Goal: Information Seeking & Learning: Learn about a topic

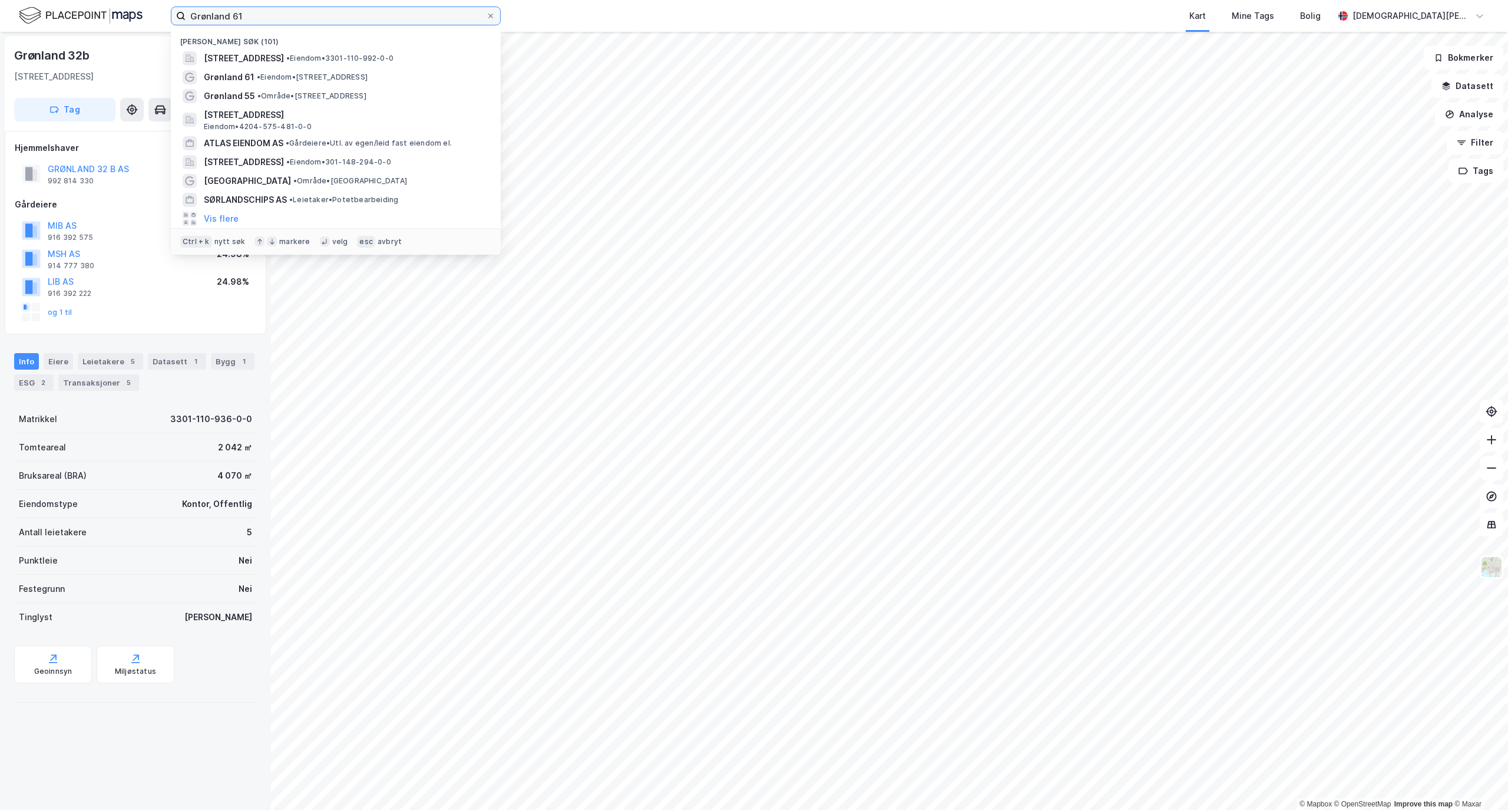
click at [272, 12] on input "Grønland 61" at bounding box center [336, 16] width 300 height 18
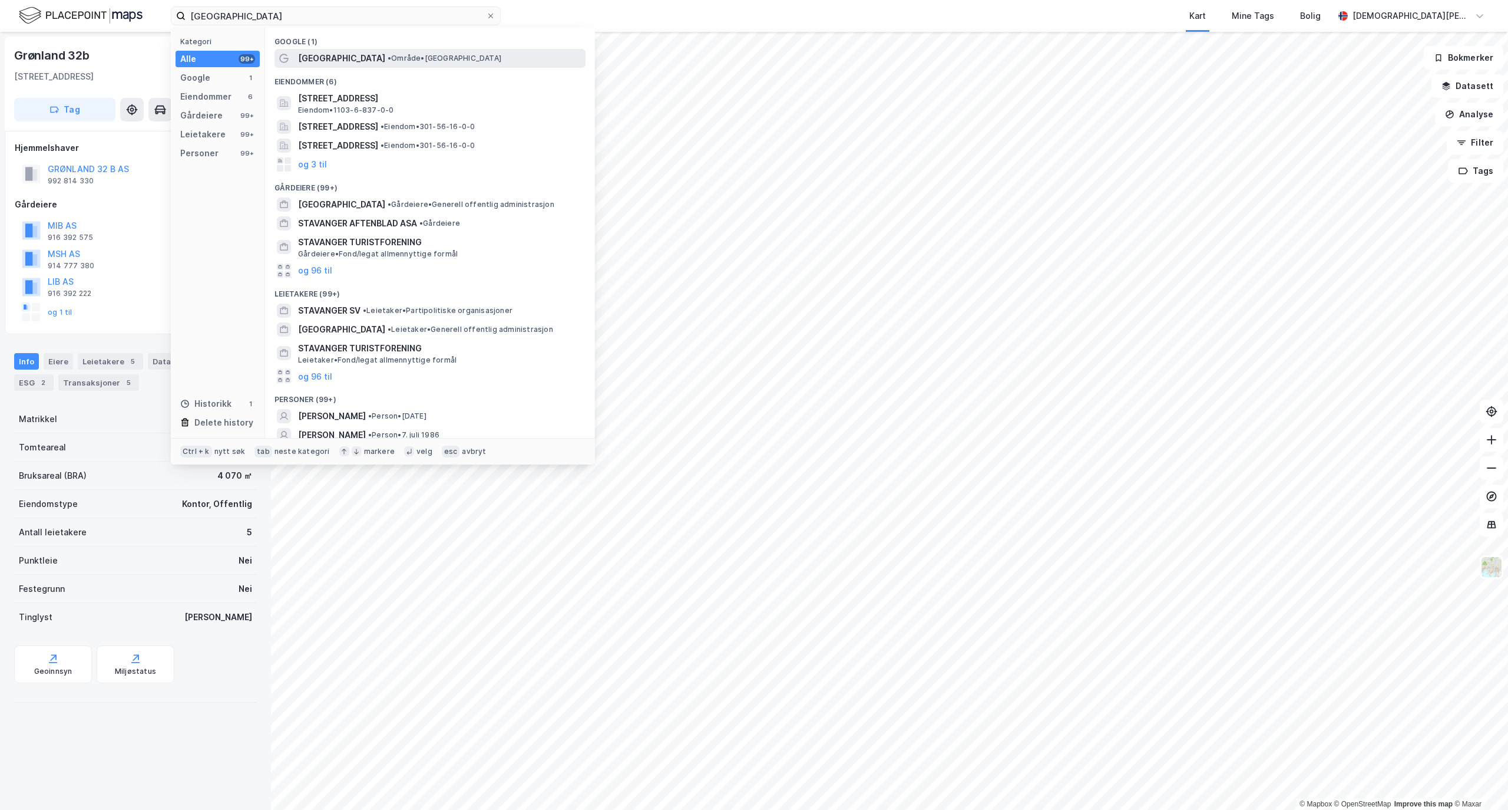
click at [388, 58] on span "• Område • [GEOGRAPHIC_DATA]" at bounding box center [445, 58] width 114 height 9
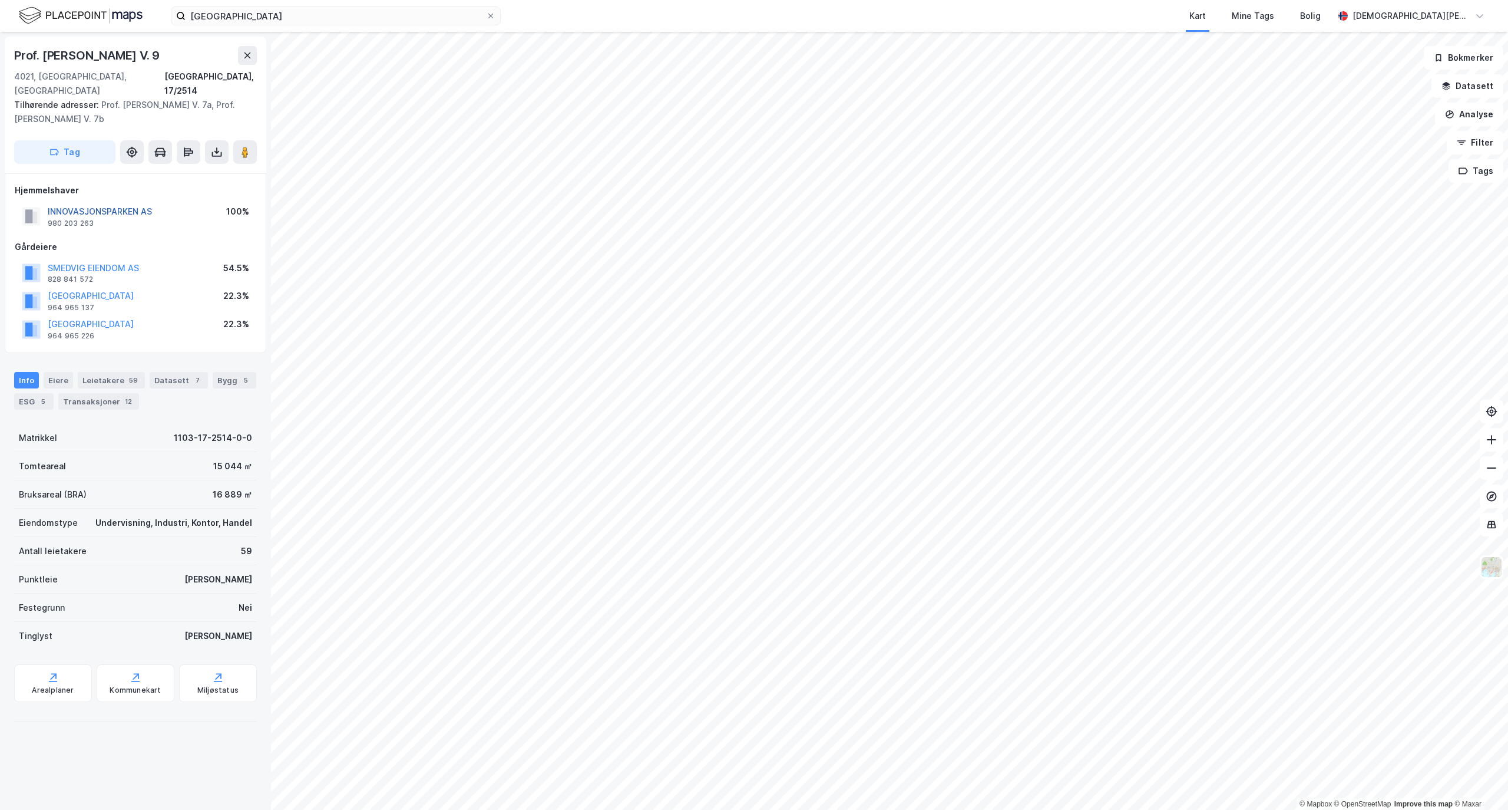
click at [0, 0] on button "INNOVASJONSPARKEN AS" at bounding box center [0, 0] width 0 height 0
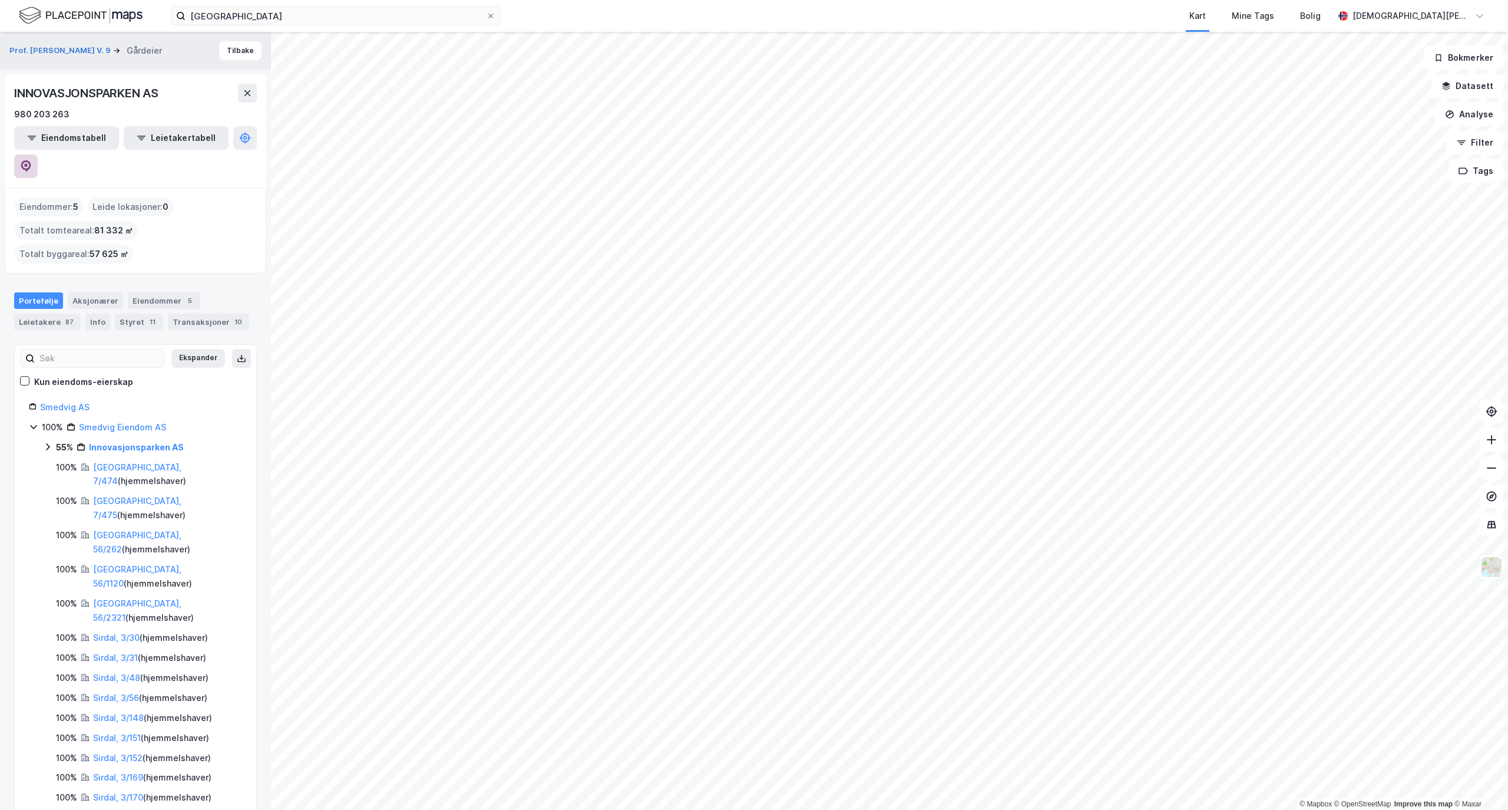
click at [32, 160] on icon at bounding box center [26, 166] width 12 height 12
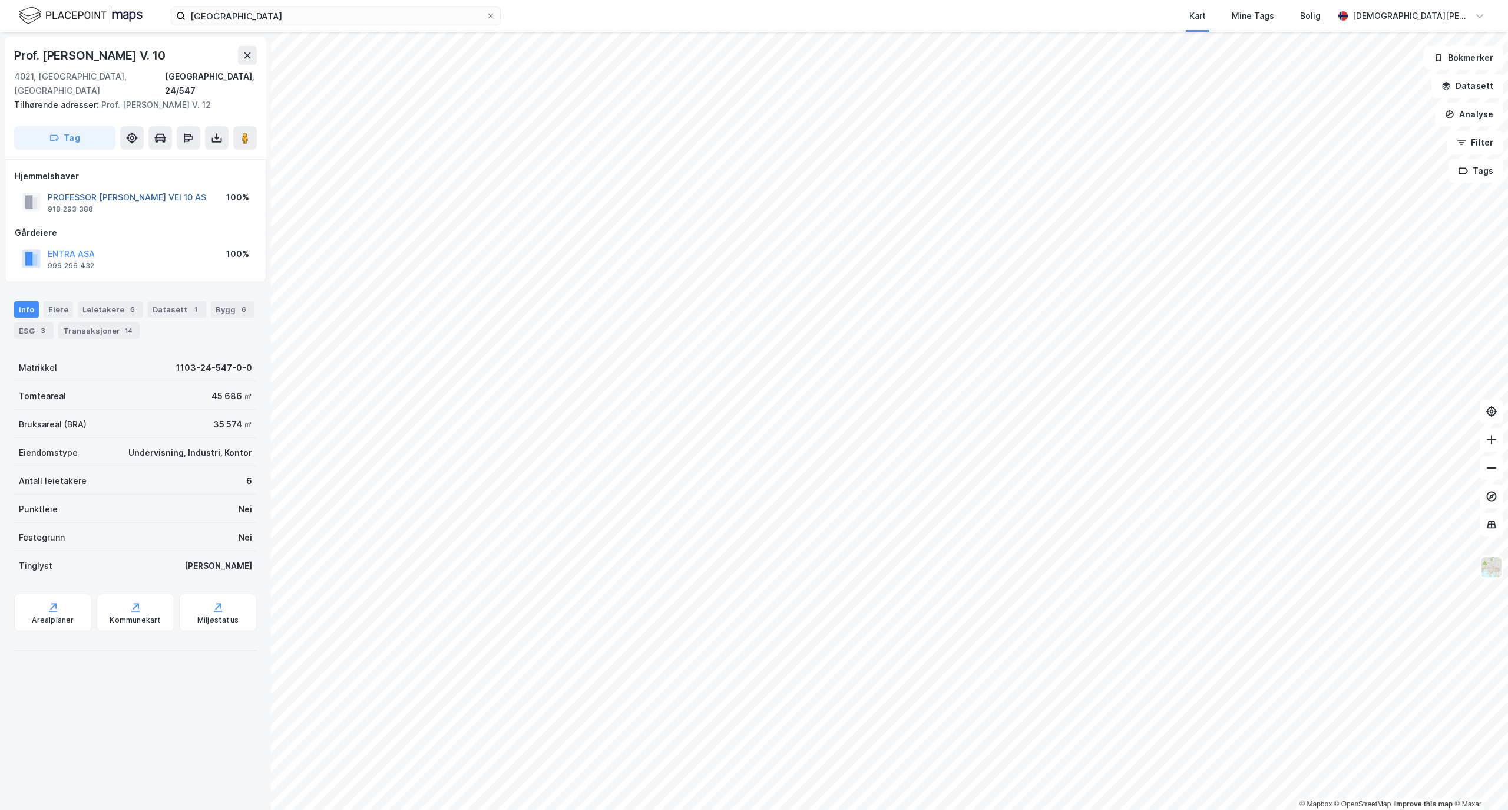
click at [0, 0] on button "PROFESSOR [PERSON_NAME] VEI 10 AS" at bounding box center [0, 0] width 0 height 0
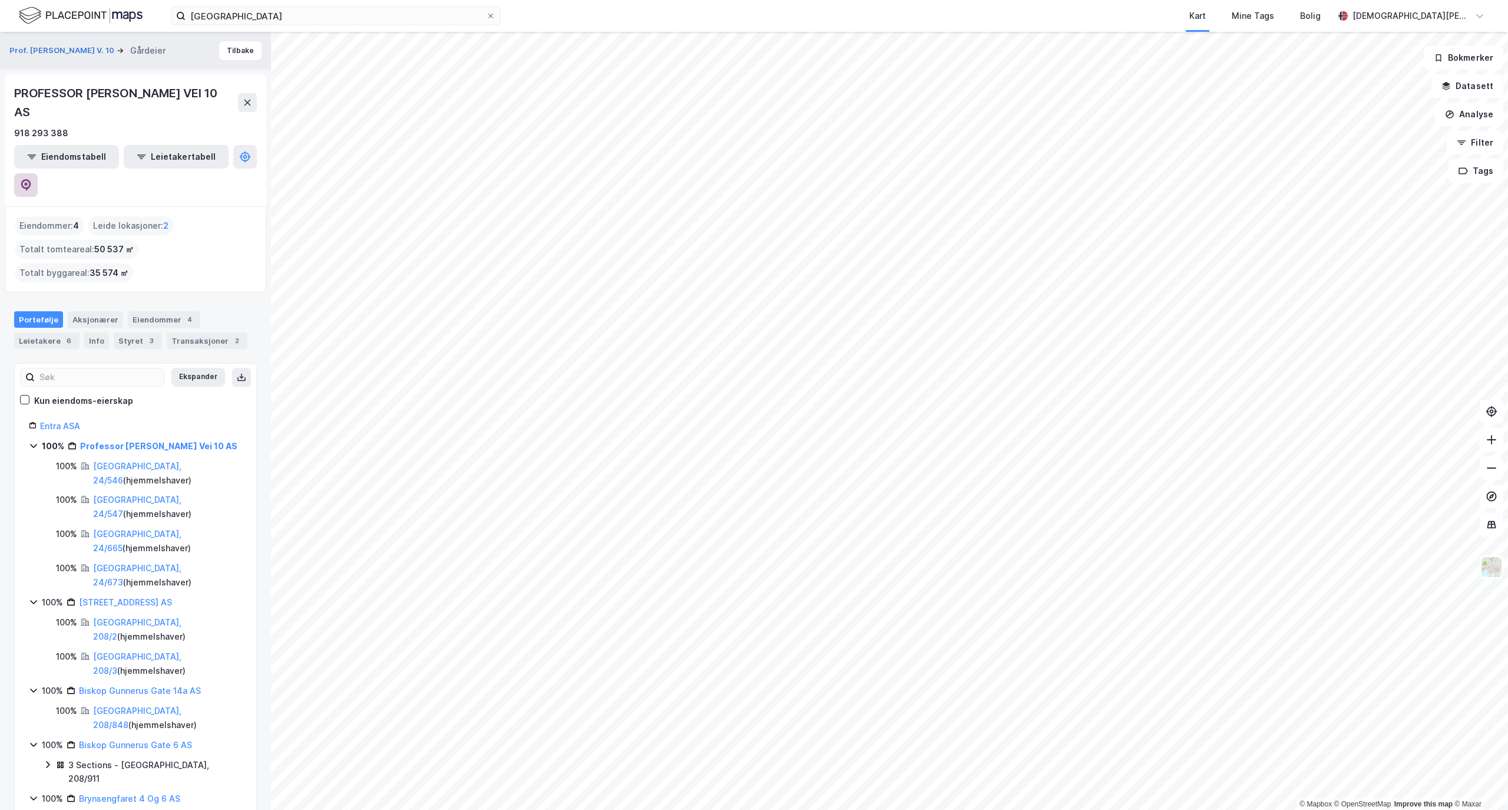
click at [32, 179] on icon at bounding box center [26, 185] width 12 height 12
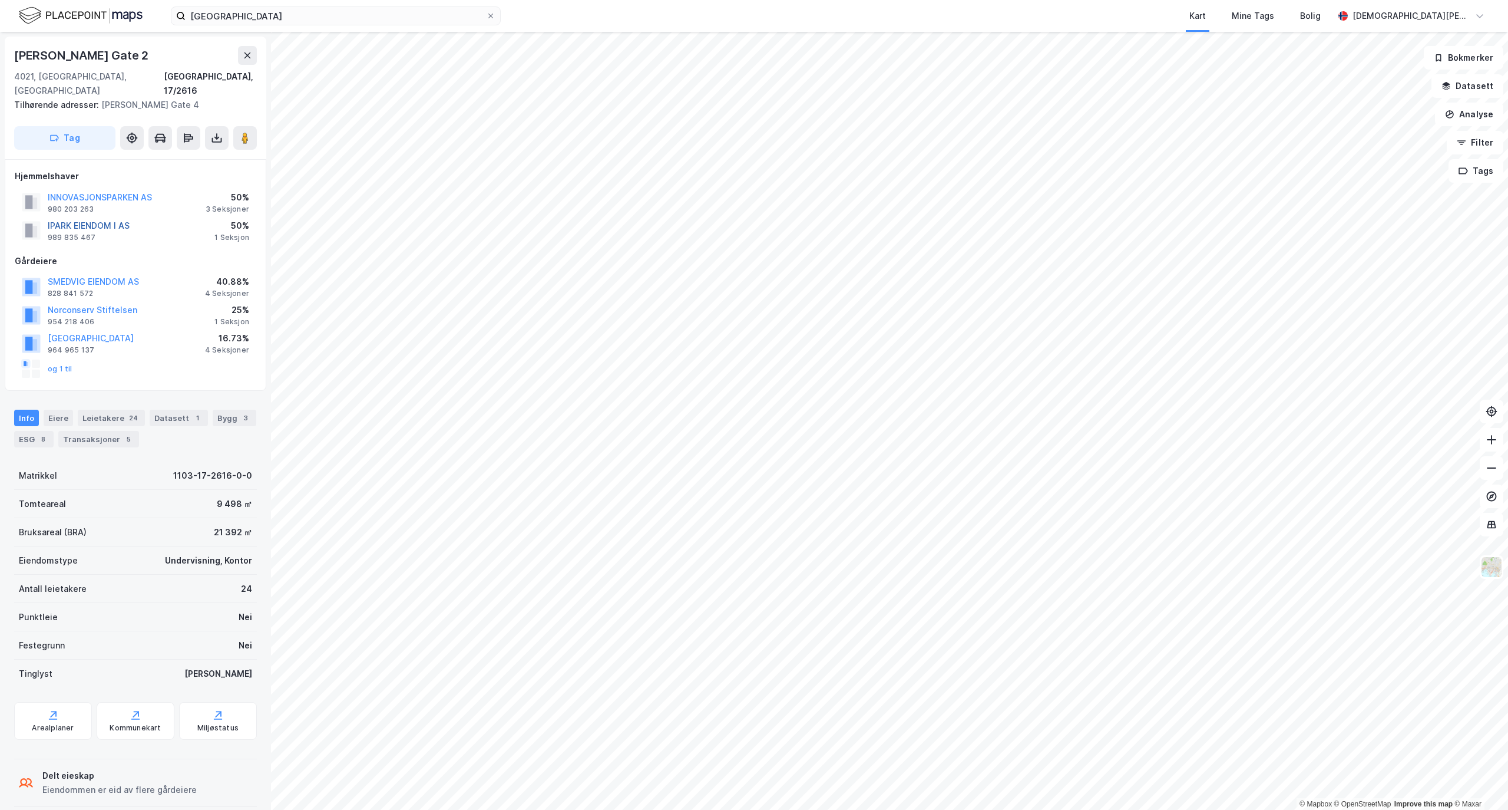
click at [0, 0] on button "IPARK EIENDOM I AS" at bounding box center [0, 0] width 0 height 0
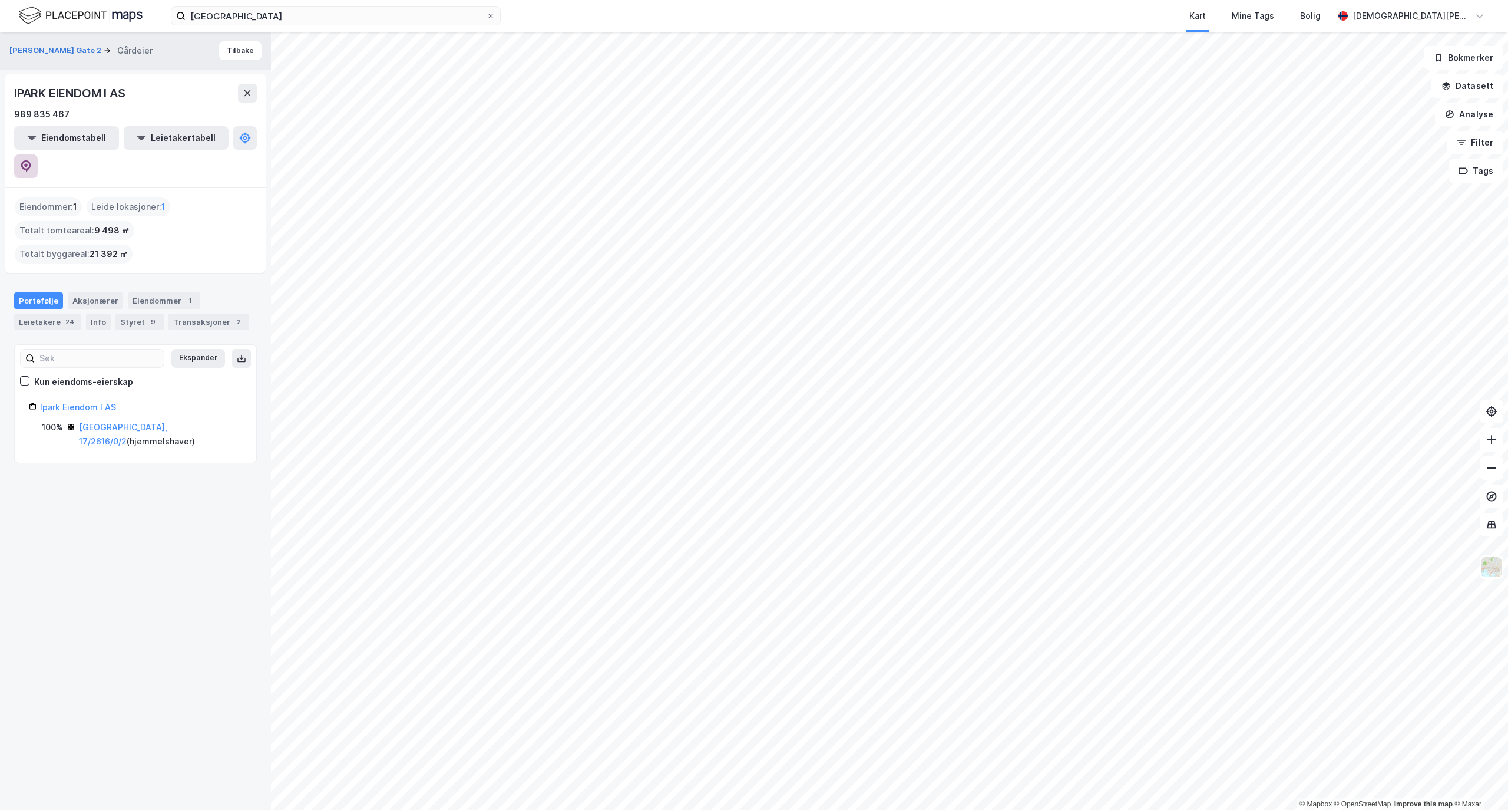
click at [38, 154] on button at bounding box center [26, 166] width 24 height 24
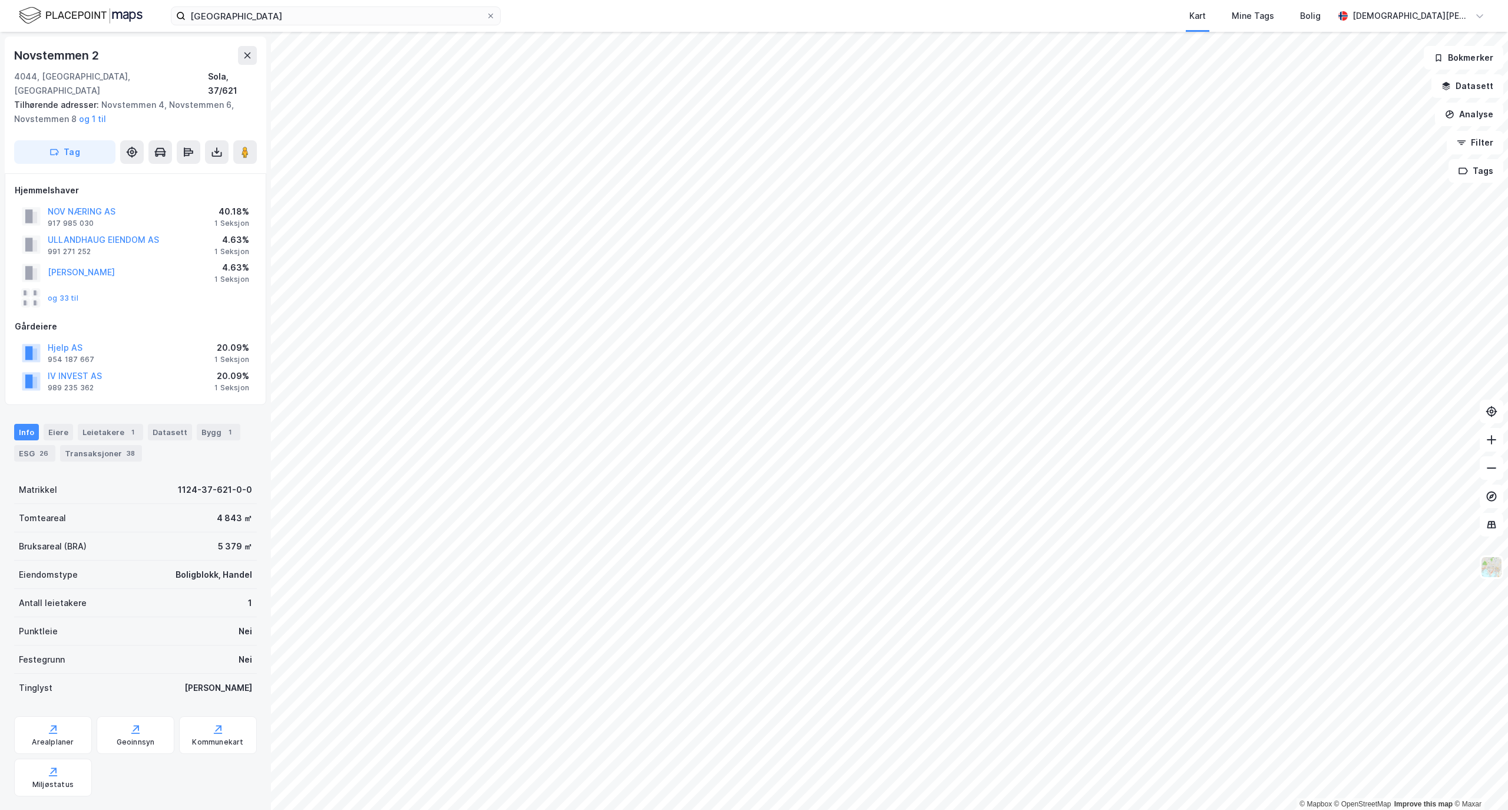
scroll to position [1, 0]
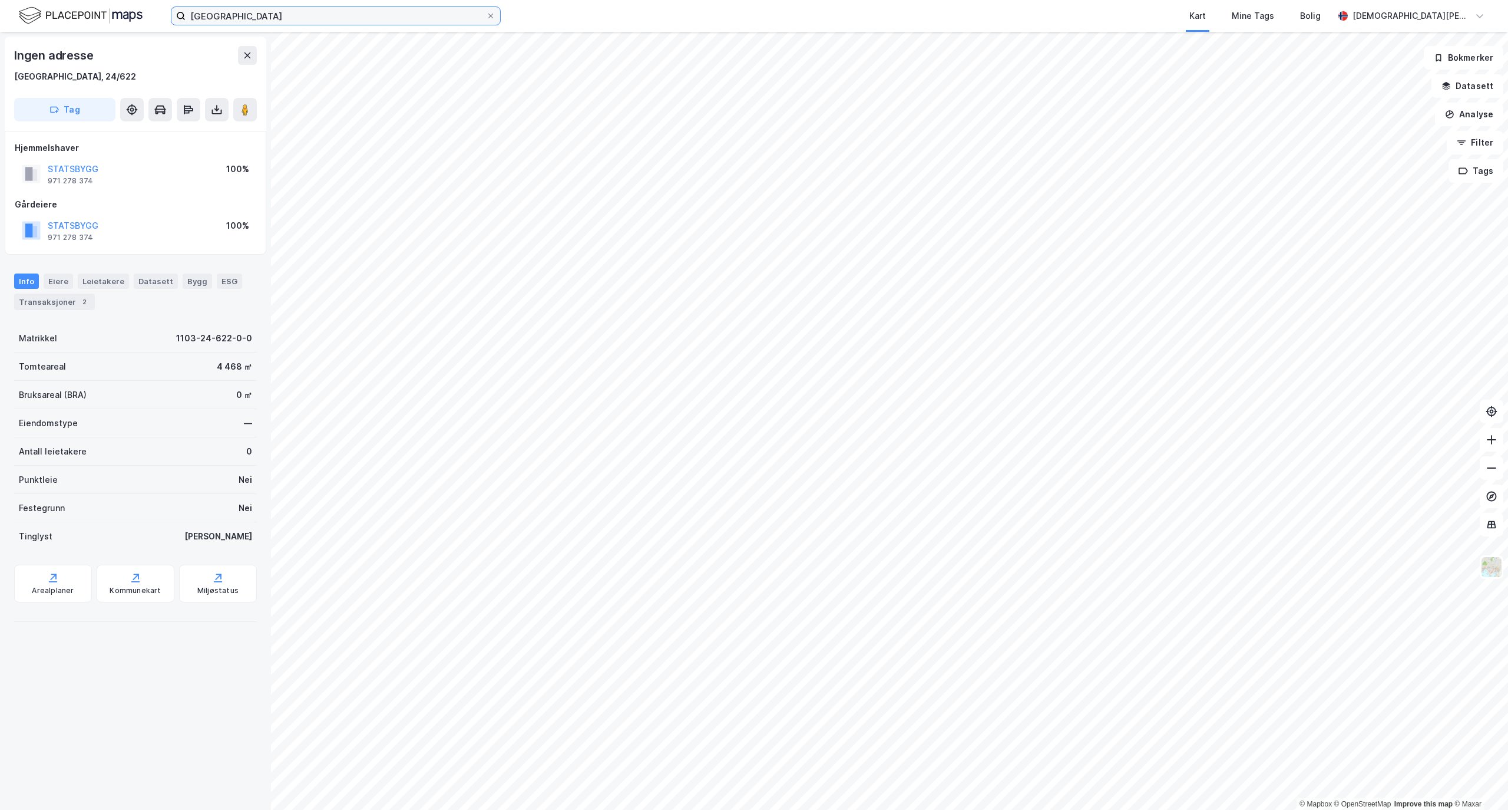
click at [260, 17] on input "[GEOGRAPHIC_DATA]" at bounding box center [336, 16] width 300 height 18
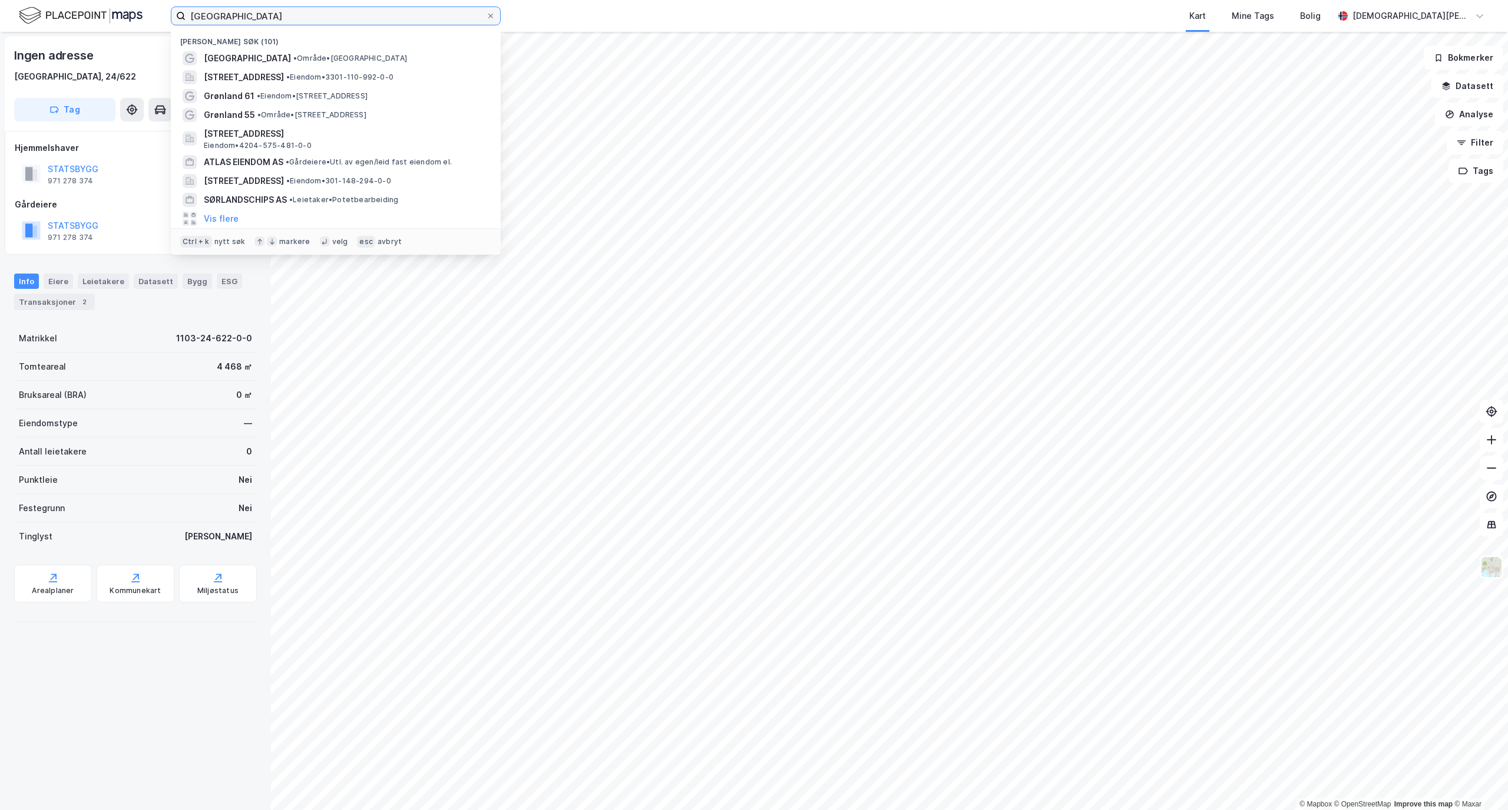
click at [260, 17] on input "[GEOGRAPHIC_DATA]" at bounding box center [336, 16] width 300 height 18
paste input "Bryggerikvartalet AS"
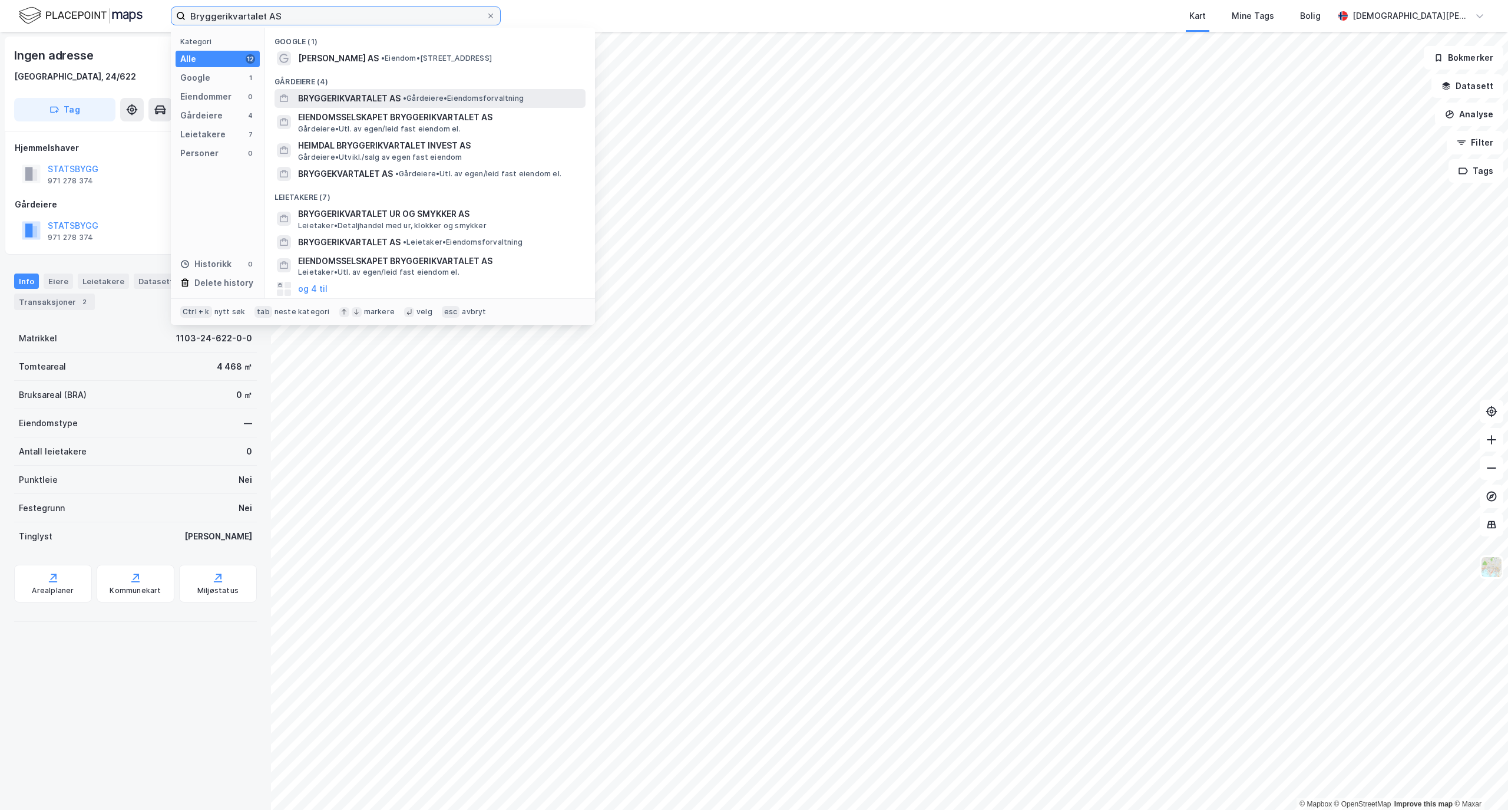
type input "Bryggerikvartalet AS"
click at [365, 91] on span "BRYGGERIKVARTALET AS" at bounding box center [349, 98] width 103 height 14
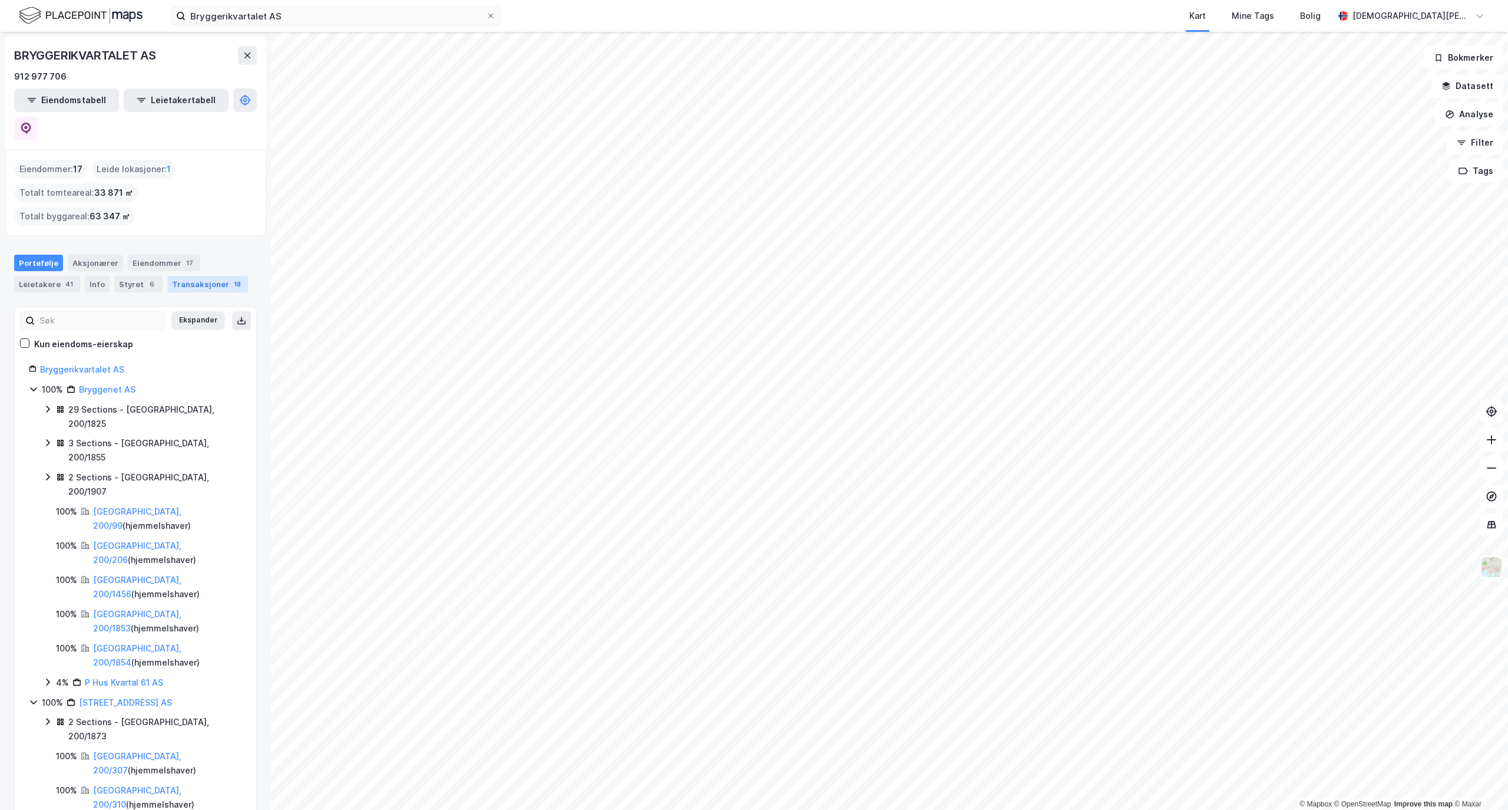
click at [199, 276] on div "Transaksjoner 18" at bounding box center [207, 284] width 81 height 16
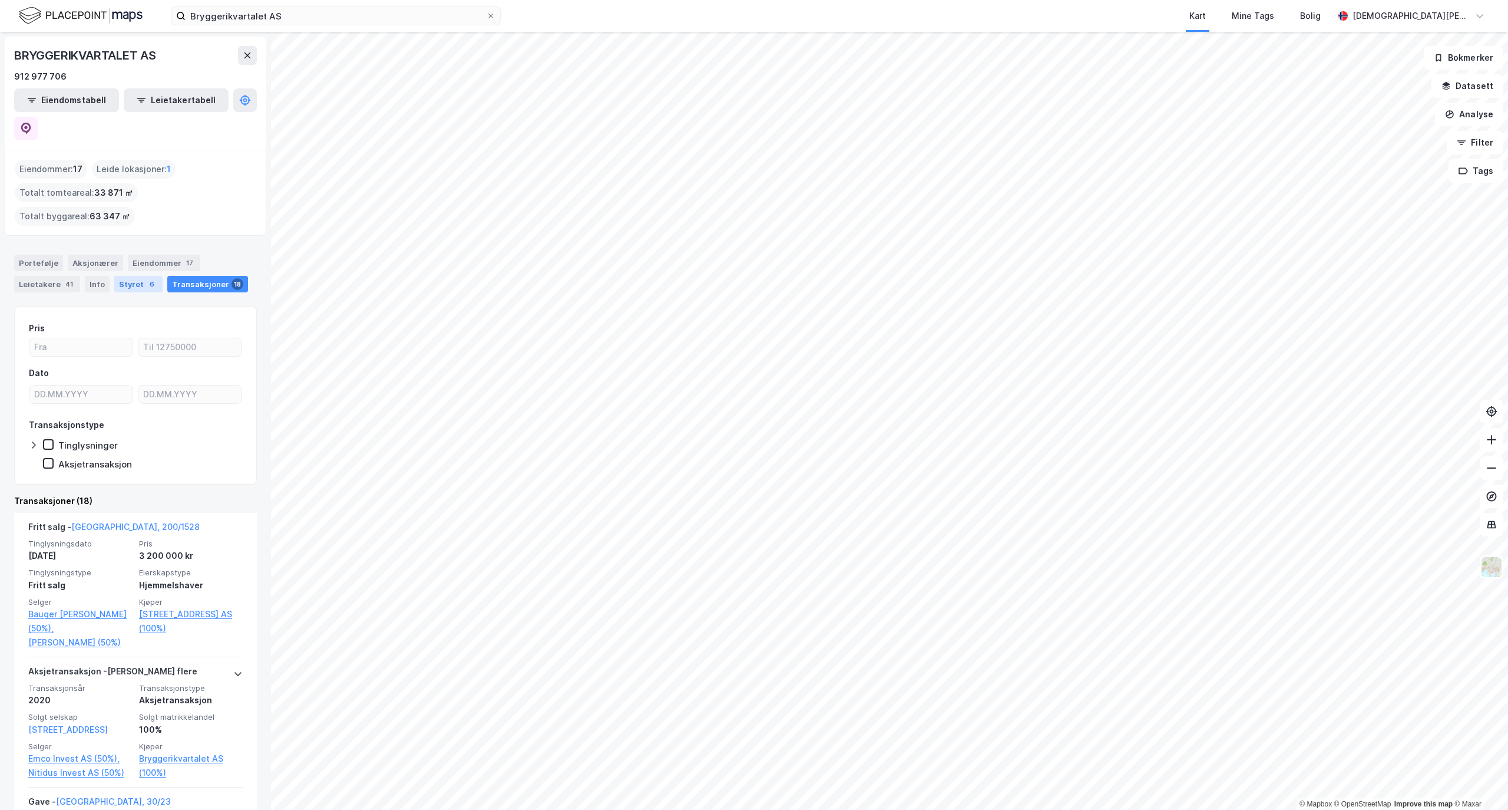
click at [113, 255] on div "Portefølje Aksjonærer Eiendommer 17 Leietakere 41 Info Styret 6 Transaksjoner 18" at bounding box center [135, 274] width 243 height 38
click at [114, 276] on div "Styret 6" at bounding box center [138, 284] width 48 height 16
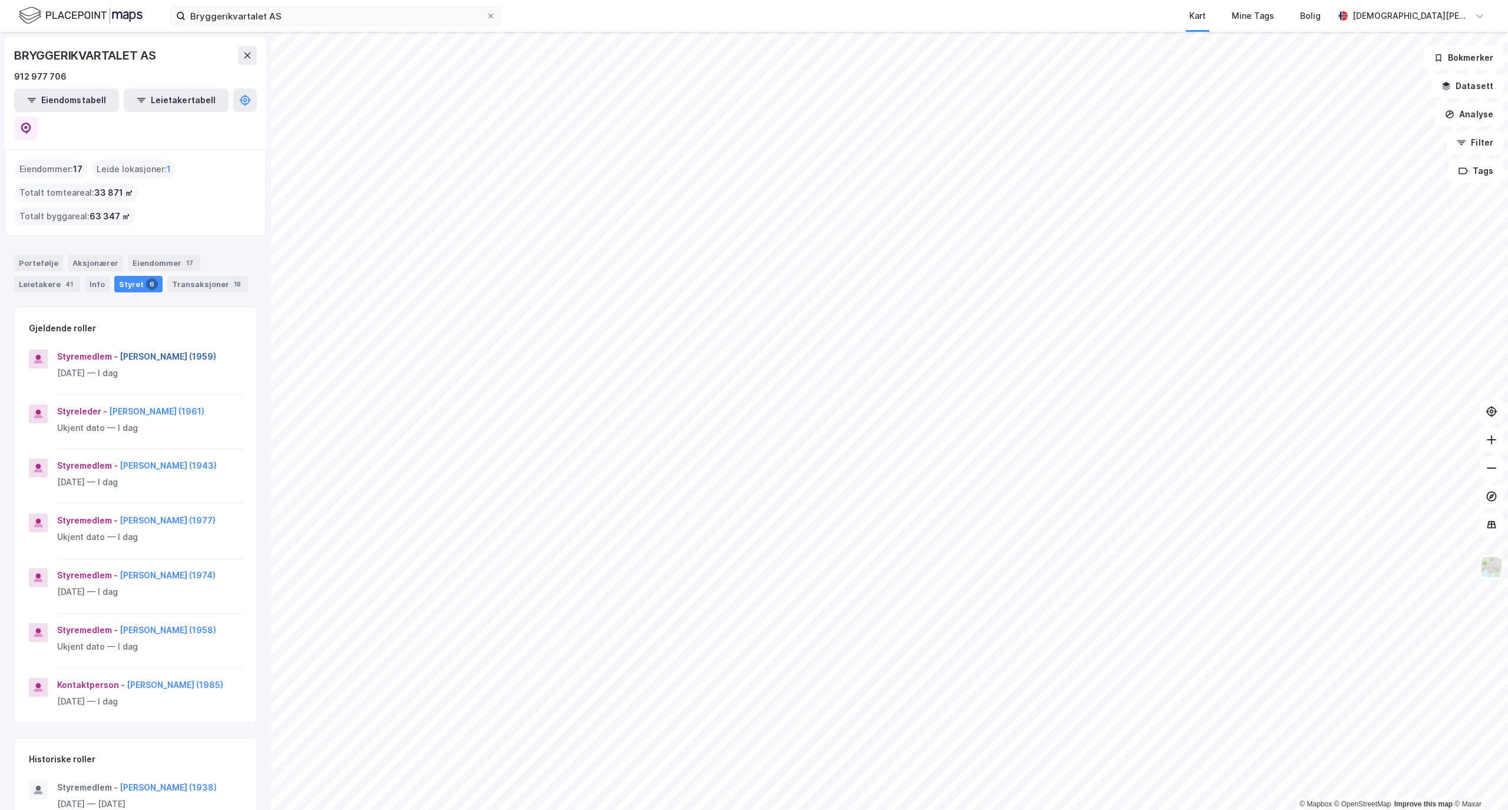
drag, startPoint x: 229, startPoint y: 303, endPoint x: 120, endPoint y: 300, distance: 109.0
click at [120, 349] on div "Styremedlem - [PERSON_NAME] (1959)" at bounding box center [149, 356] width 185 height 14
click at [205, 276] on div "Transaksjoner 18" at bounding box center [207, 284] width 81 height 16
